Goal: Book appointment/travel/reservation

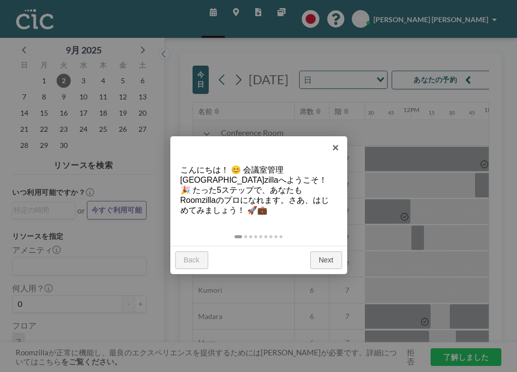
scroll to position [0, 1002]
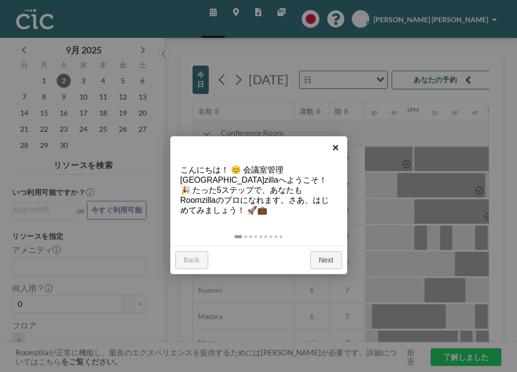
click at [338, 148] on link "×" at bounding box center [335, 147] width 23 height 23
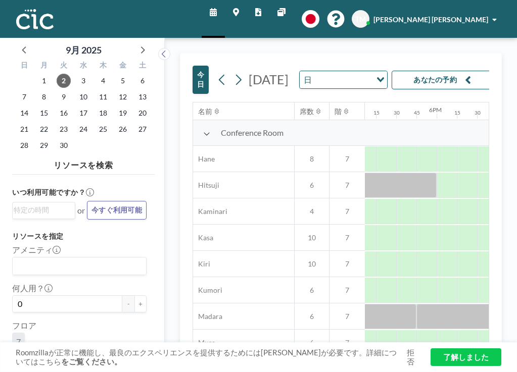
scroll to position [0, 1383]
click at [203, 130] on icon at bounding box center [206, 134] width 7 height 8
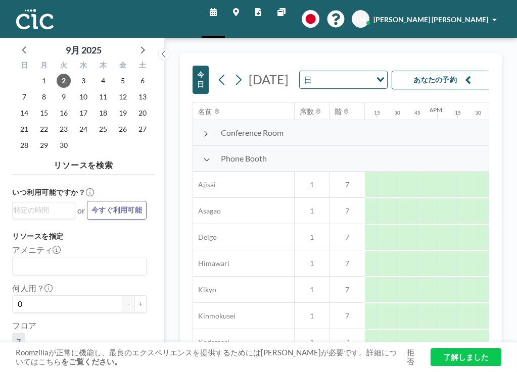
click at [203, 156] on icon at bounding box center [206, 160] width 7 height 8
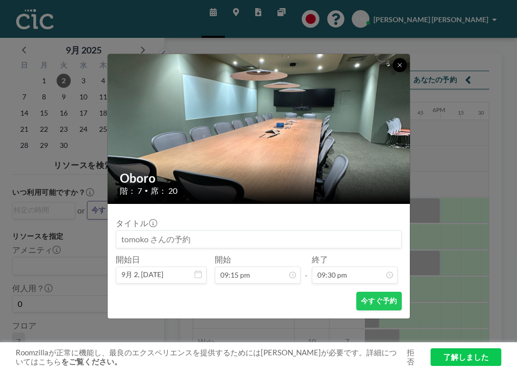
click at [393, 72] on button at bounding box center [400, 65] width 14 height 14
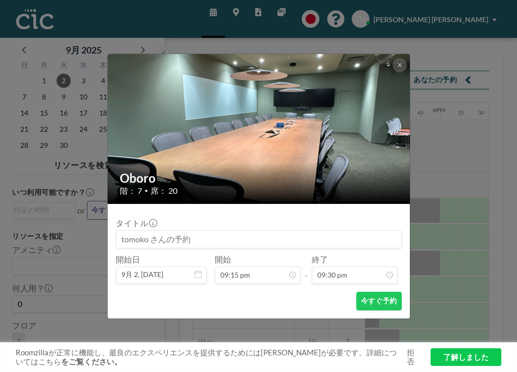
click at [426, 196] on div "Oboro 階： 7 • 席： 20 タイトル 開始日 9月 2, 2025 開始 09:15 pm - 終了 09:30 pm 今すぐ予約" at bounding box center [258, 186] width 517 height 372
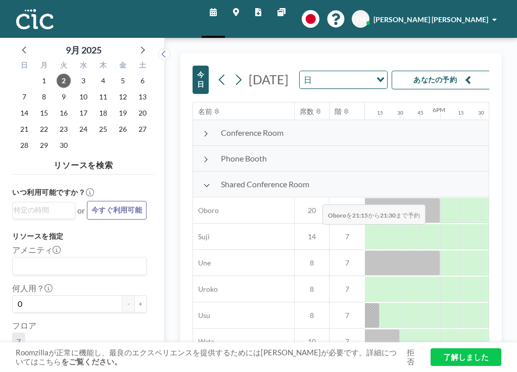
drag, startPoint x: 321, startPoint y: 168, endPoint x: 305, endPoint y: 178, distance: 19.1
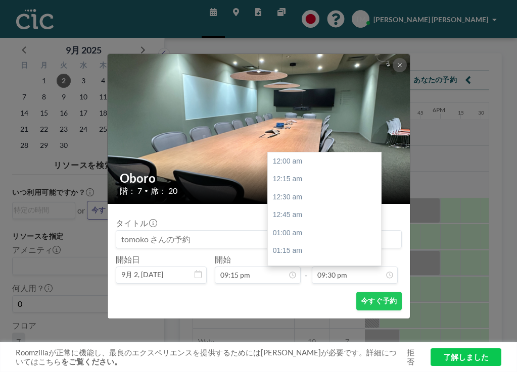
scroll to position [1347, 0]
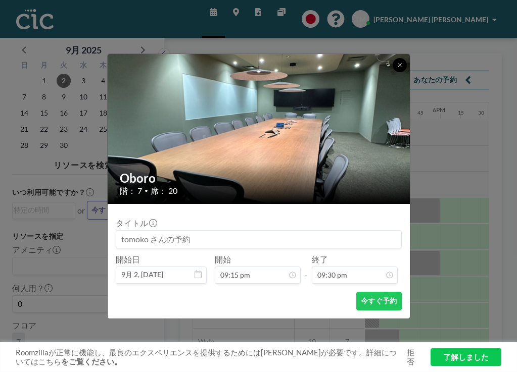
click at [397, 68] on icon at bounding box center [400, 65] width 6 height 6
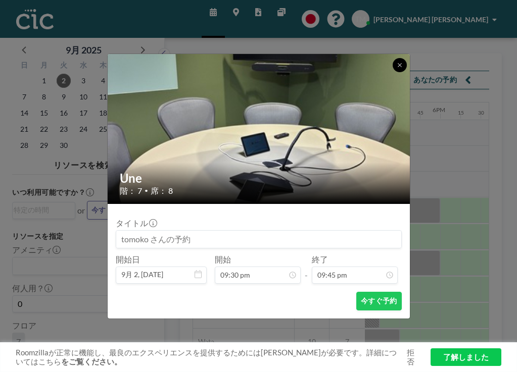
click at [397, 68] on icon at bounding box center [400, 65] width 6 height 6
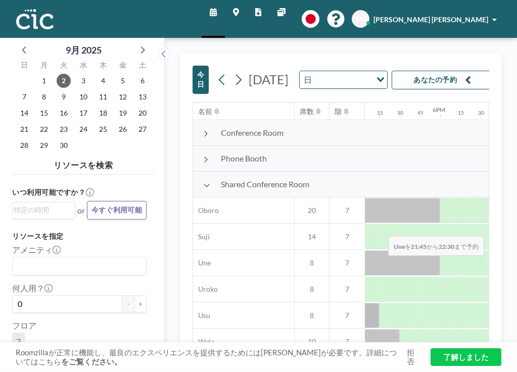
drag, startPoint x: 349, startPoint y: 203, endPoint x: 386, endPoint y: 200, distance: 37.0
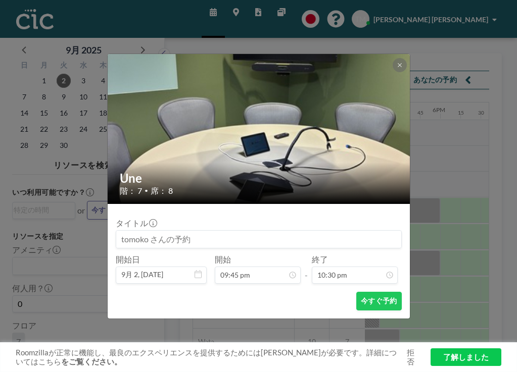
scroll to position [1391, 0]
click at [397, 68] on icon at bounding box center [400, 65] width 6 height 6
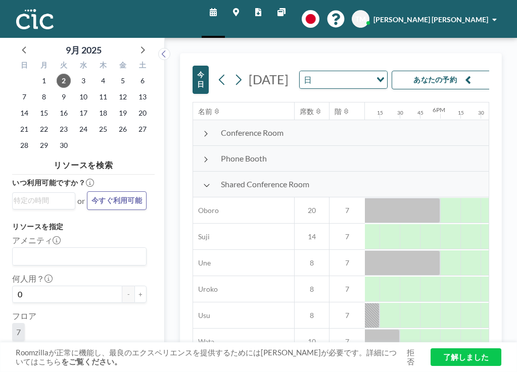
scroll to position [9, 0]
drag, startPoint x: 304, startPoint y: 166, endPoint x: 349, endPoint y: 160, distance: 45.9
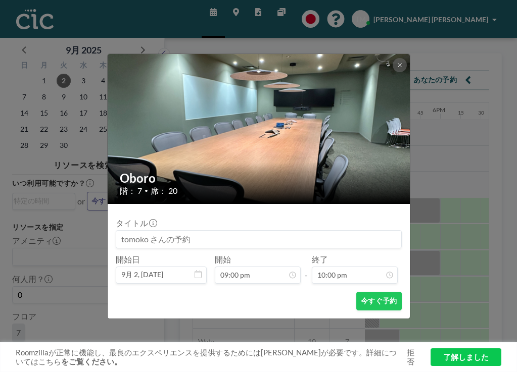
click at [460, 217] on div "Oboro 階： 7 • 席： 20 タイトル 開始日 9月 2, 2025 開始 09:00 pm - 終了 10:00 pm 今すぐ予約" at bounding box center [258, 186] width 517 height 372
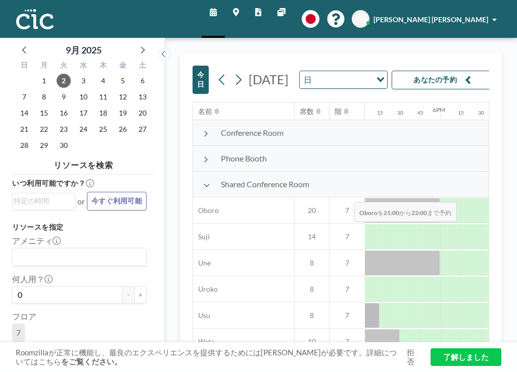
drag, startPoint x: 303, startPoint y: 166, endPoint x: 350, endPoint y: 165, distance: 47.0
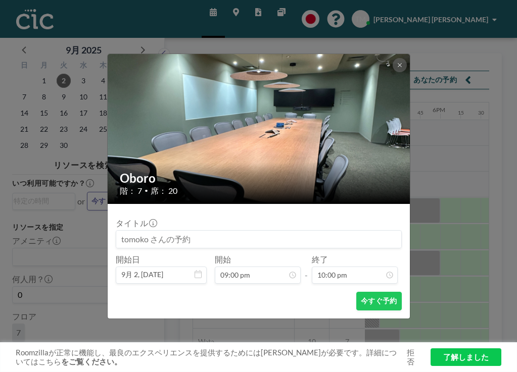
scroll to position [0, 0]
click at [356, 292] on button "今すぐ予約" at bounding box center [378, 301] width 45 height 19
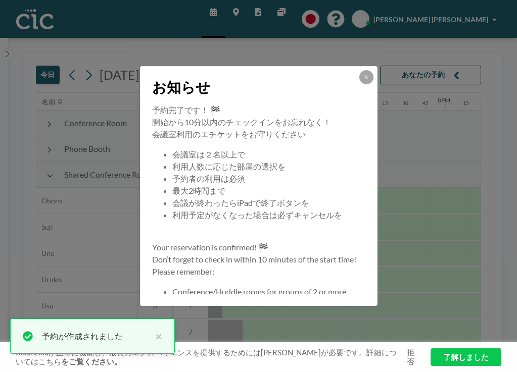
scroll to position [0, 1253]
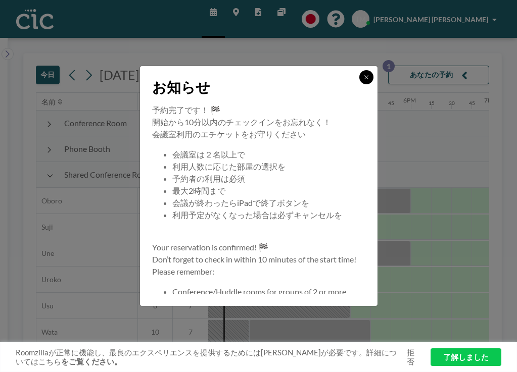
click at [363, 80] on icon at bounding box center [366, 77] width 6 height 6
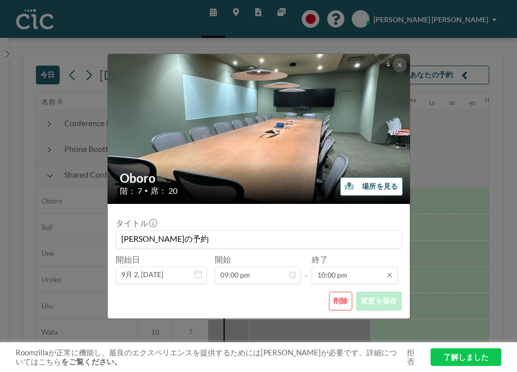
scroll to position [1379, 0]
click at [329, 292] on button "削除" at bounding box center [341, 301] width 24 height 19
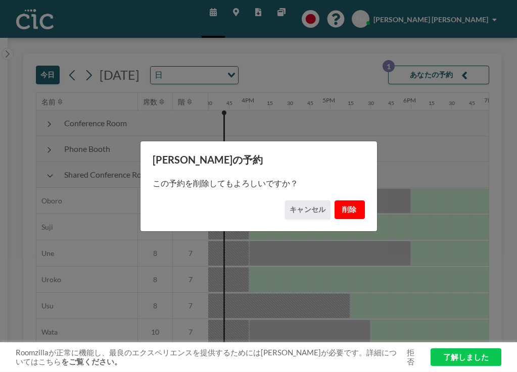
click at [335, 206] on button "削除" at bounding box center [350, 210] width 30 height 19
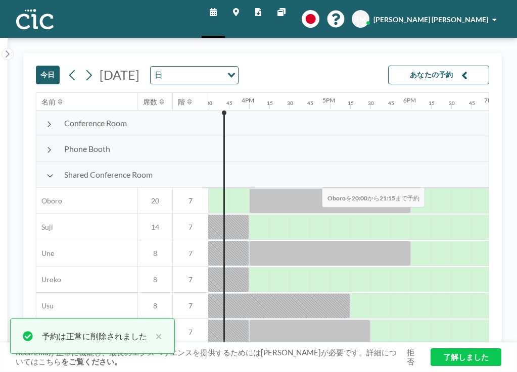
drag, startPoint x: 237, startPoint y: 170, endPoint x: 329, endPoint y: 155, distance: 93.7
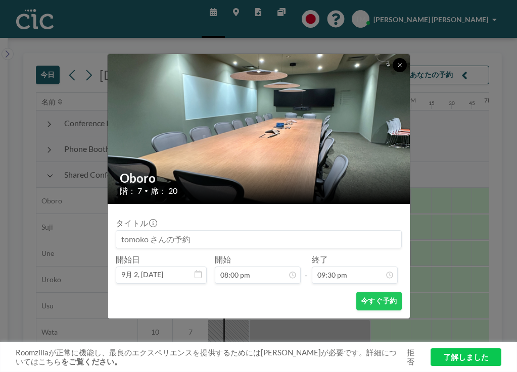
click at [397, 68] on icon at bounding box center [400, 65] width 6 height 6
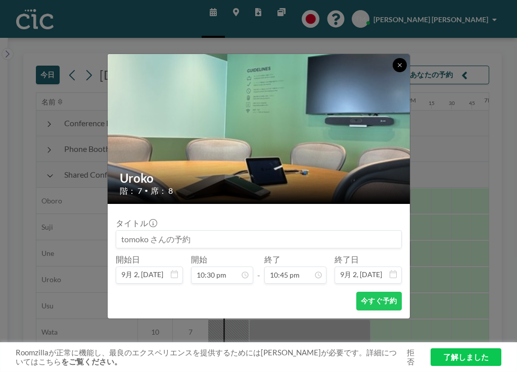
click at [398, 67] on icon at bounding box center [400, 65] width 4 height 4
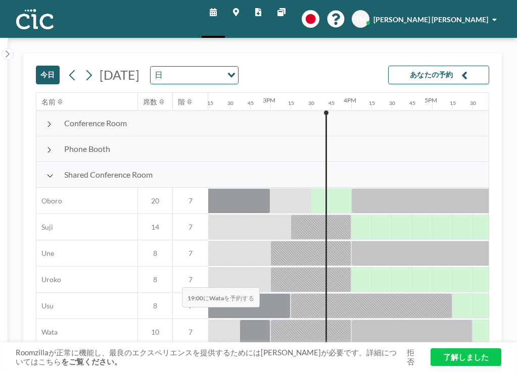
scroll to position [0, 1148]
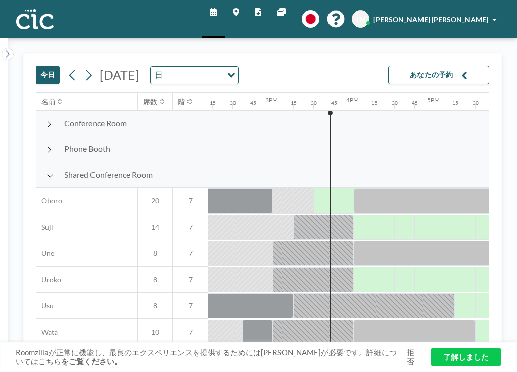
click at [239, 8] on icon at bounding box center [236, 12] width 6 height 8
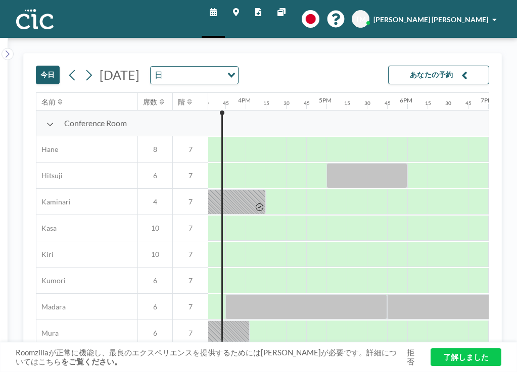
scroll to position [0, 1256]
click at [238, 67] on div "Loading..." at bounding box center [230, 74] width 16 height 15
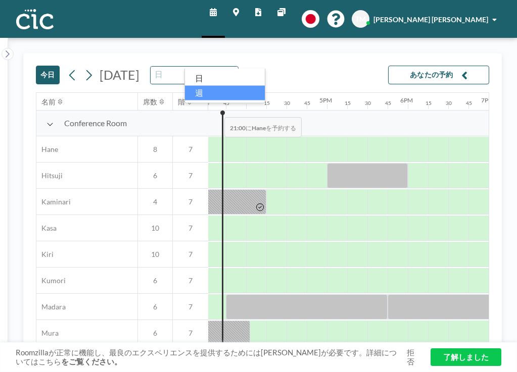
click at [221, 93] on li "週" at bounding box center [225, 92] width 80 height 15
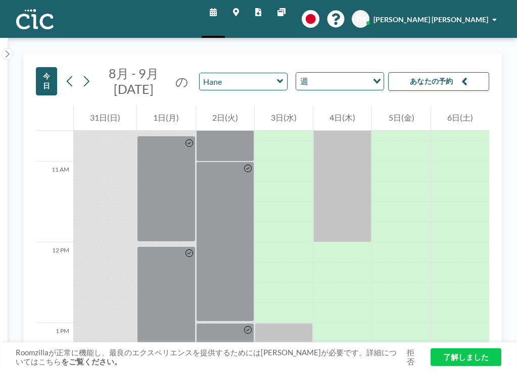
scroll to position [1002, 0]
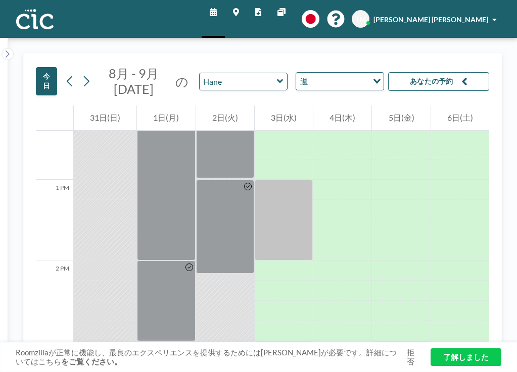
click at [342, 64] on div "[DATE] 8月 - 9月 [DATE] の Hane 週 Loading... あなたの予約" at bounding box center [262, 80] width 453 height 52
click at [373, 79] on icon "Search for option" at bounding box center [376, 81] width 7 height 5
click at [304, 75] on li "日" at bounding box center [305, 78] width 80 height 15
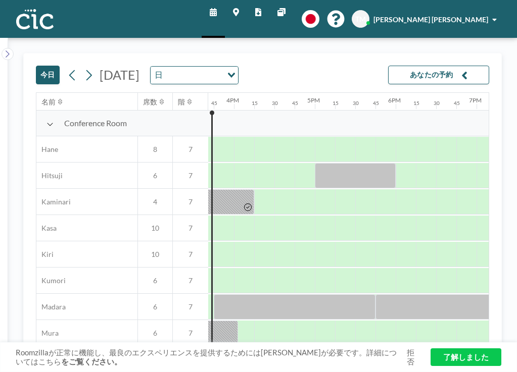
scroll to position [0, 1256]
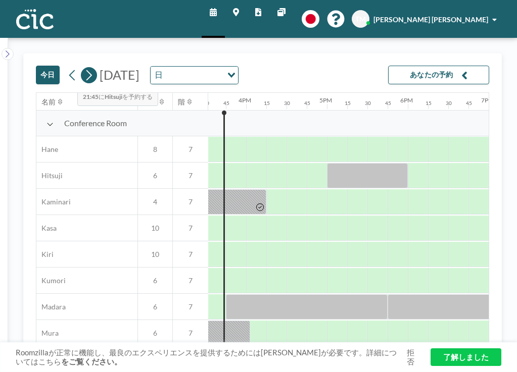
click at [84, 68] on icon at bounding box center [89, 75] width 10 height 15
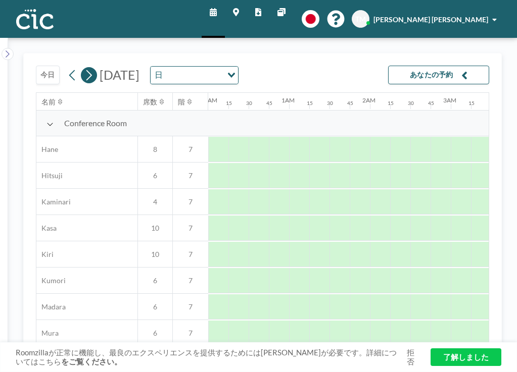
click at [84, 68] on icon at bounding box center [89, 75] width 10 height 15
click at [86, 70] on icon at bounding box center [89, 75] width 6 height 11
click at [284, 10] on icon at bounding box center [281, 12] width 8 height 8
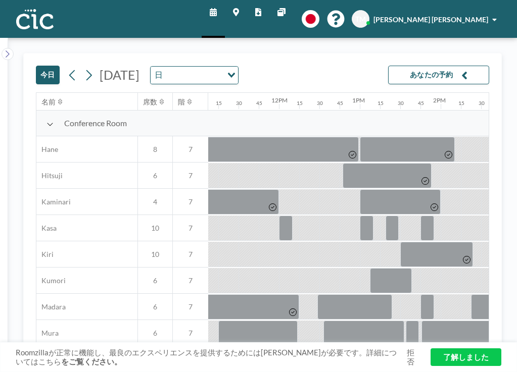
scroll to position [0, 1002]
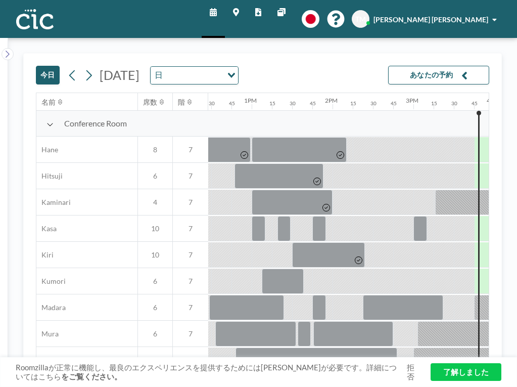
scroll to position [0, 1018]
